Goal: Task Accomplishment & Management: Manage account settings

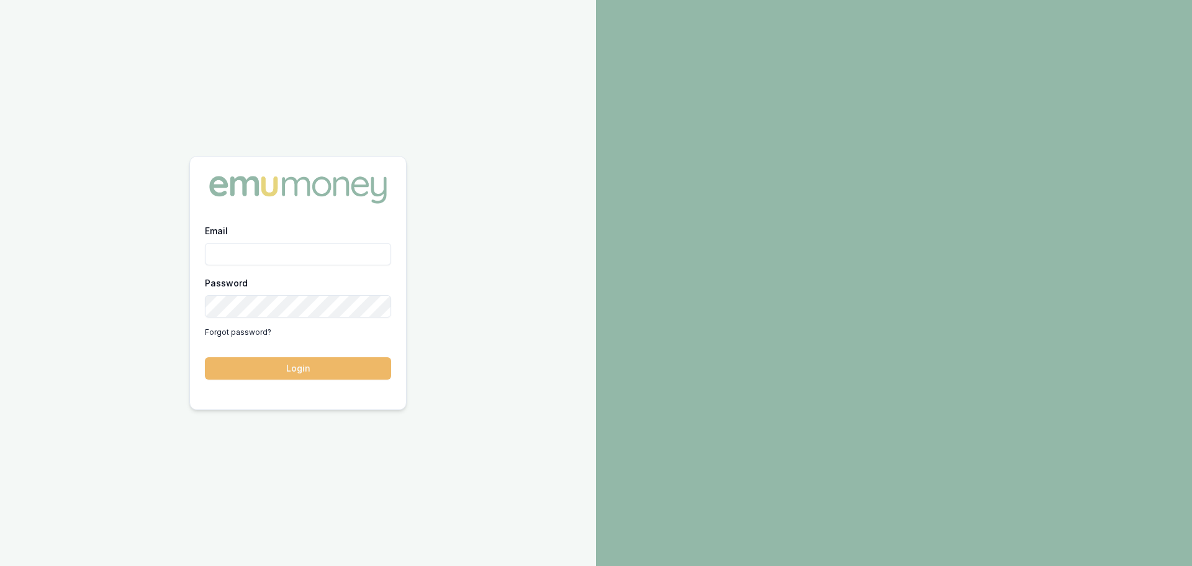
type input "[PERSON_NAME][EMAIL_ADDRESS][DOMAIN_NAME]"
click at [295, 368] on button "Login" at bounding box center [298, 368] width 186 height 22
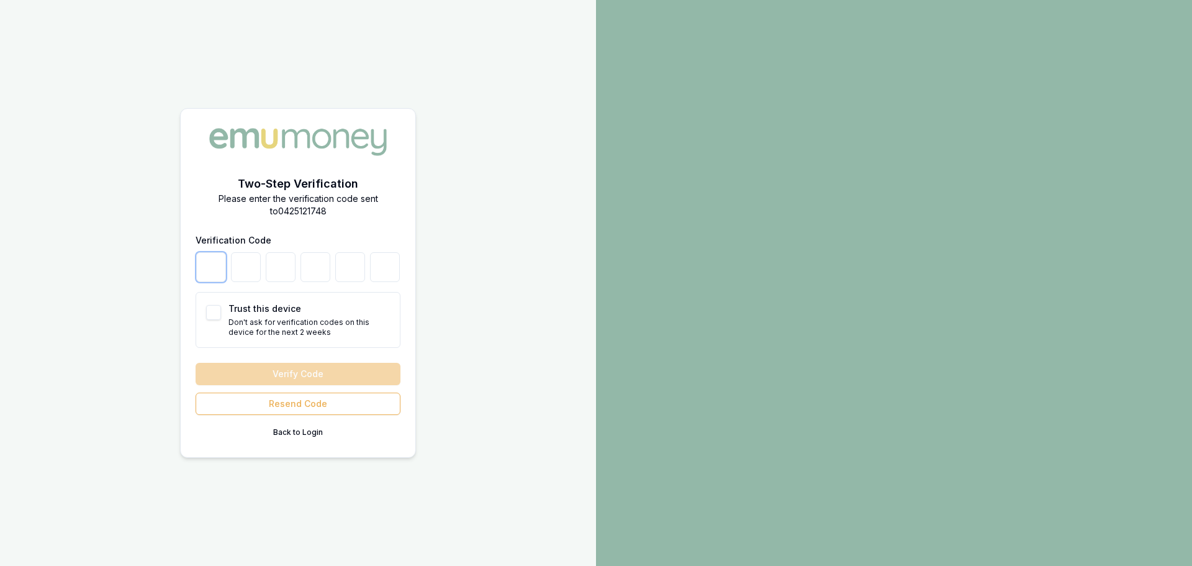
click at [209, 263] on input "number" at bounding box center [211, 267] width 30 height 30
type input "0"
type input "6"
type input "0"
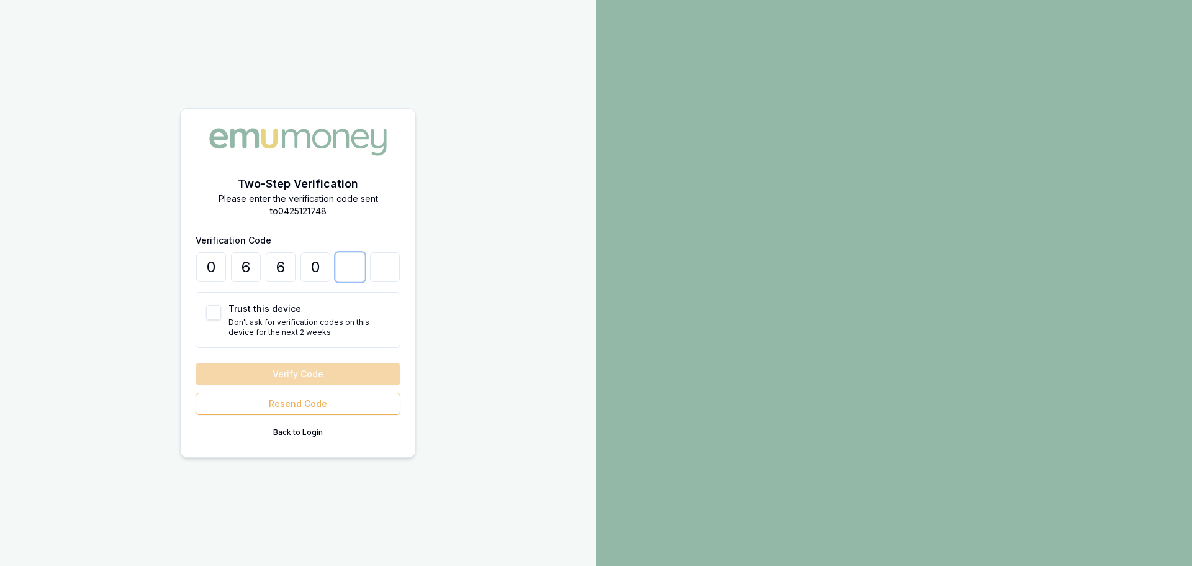
type input "3"
type input "7"
click at [212, 309] on button "Trust this device" at bounding box center [213, 312] width 15 height 15
checkbox input "true"
click at [249, 374] on button "Verify Code" at bounding box center [298, 374] width 205 height 22
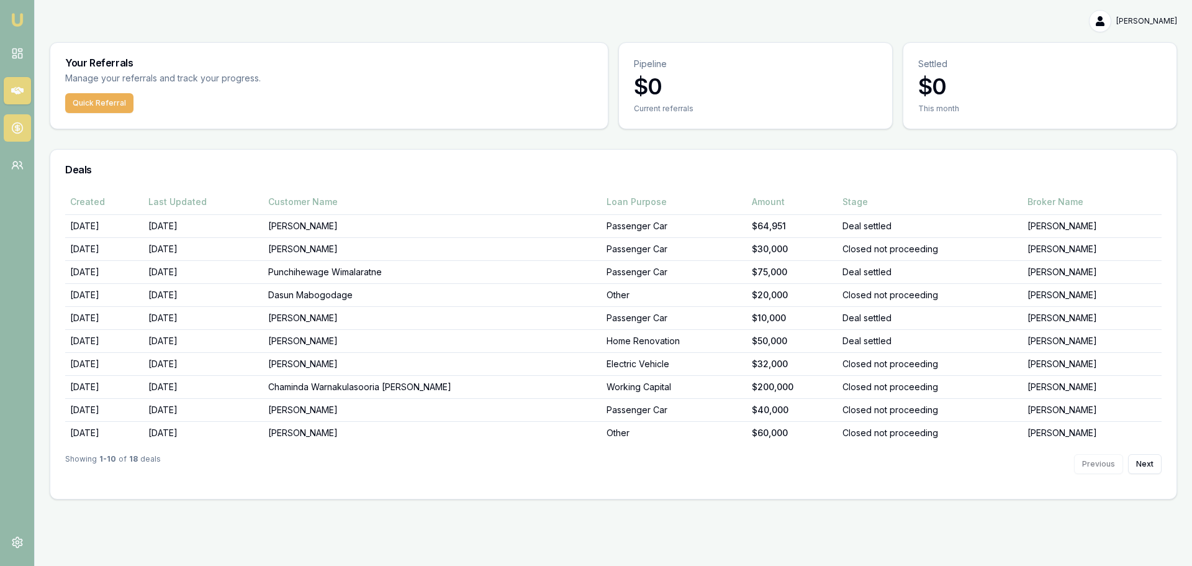
click at [20, 129] on icon at bounding box center [17, 128] width 12 height 12
